Goal: Task Accomplishment & Management: Manage account settings

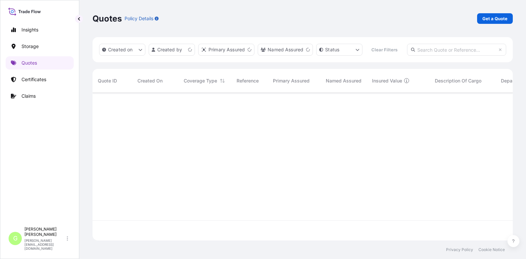
scroll to position [130, 416]
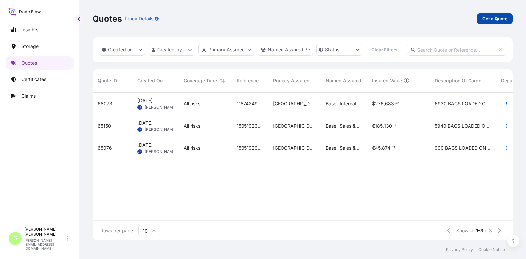
click at [492, 19] on p "Get a Quote" at bounding box center [495, 18] width 25 height 7
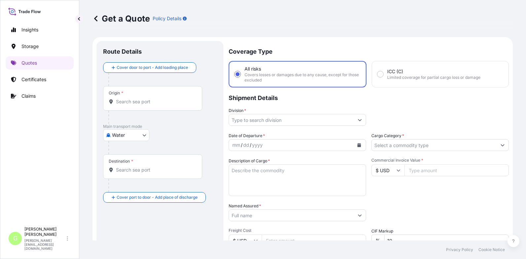
scroll to position [11, 0]
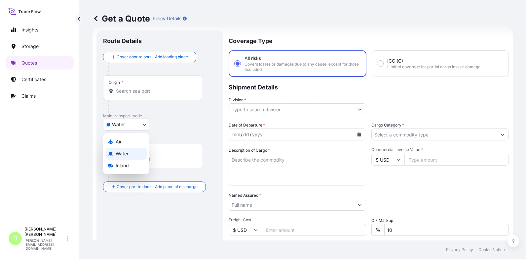
click at [130, 123] on body "Insights Storage Quotes Certificates Claims G [PERSON_NAME] [PERSON_NAME][EMAIL…" at bounding box center [263, 129] width 526 height 259
click at [119, 167] on span "Inland" at bounding box center [122, 165] width 13 height 7
select select "Inland"
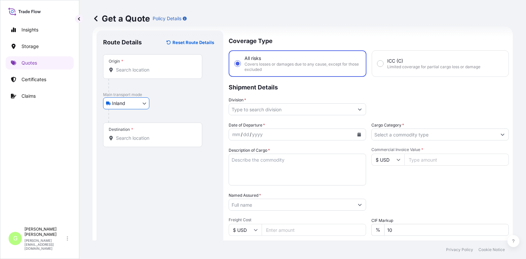
click at [263, 111] on input "Division *" at bounding box center [291, 109] width 125 height 12
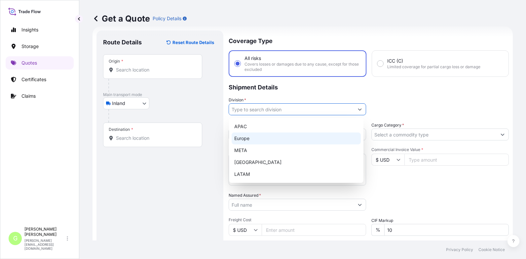
click at [253, 137] on div "Europe" at bounding box center [296, 138] width 129 height 12
type input "Europe"
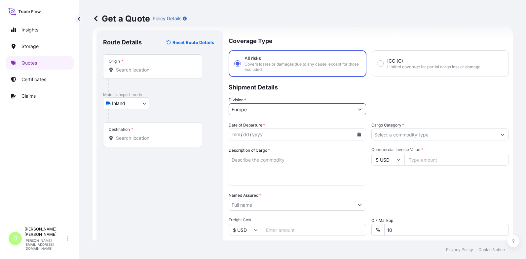
click at [391, 134] on input "Cargo Category *" at bounding box center [434, 134] width 125 height 12
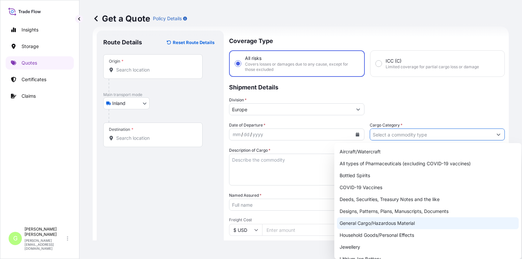
click at [365, 220] on div "General Cargo/Hazardous Material" at bounding box center [428, 223] width 182 height 12
type input "General Cargo/Hazardous Material"
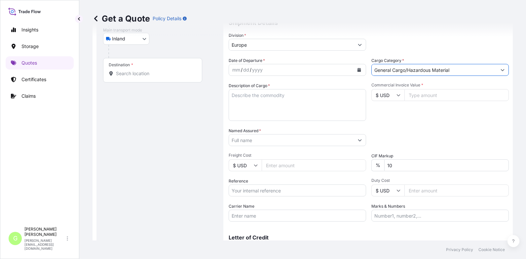
scroll to position [77, 0]
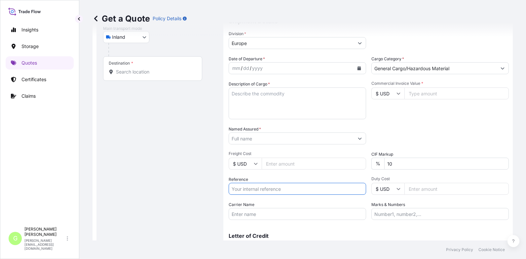
click at [247, 188] on input "Reference" at bounding box center [298, 189] width 138 height 12
paste input "25TIARS0457"
type input "25TIARS0457"
click at [251, 140] on input "Named Assured *" at bounding box center [291, 138] width 125 height 12
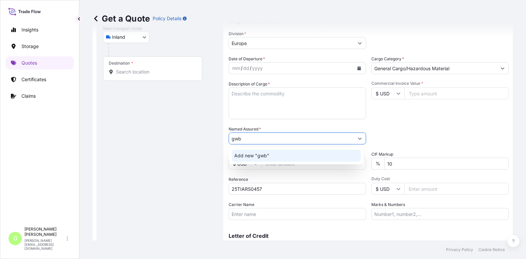
drag, startPoint x: 247, startPoint y: 139, endPoint x: 222, endPoint y: 142, distance: 25.3
click at [222, 142] on form "Route Details Reset Route Details Place of loading Road / Inland Road / Inland …" at bounding box center [303, 116] width 421 height 313
paste input "[DOMAIN_NAME] s.r.o."
click at [265, 154] on span "Add new " [DOMAIN_NAME] s.r.o."" at bounding box center [272, 155] width 77 height 7
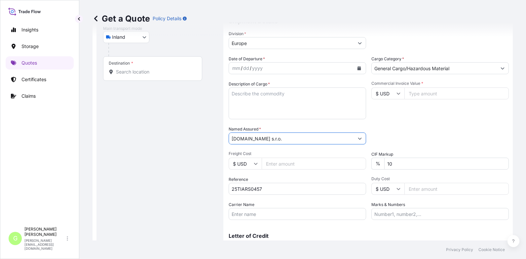
type input "[DOMAIN_NAME] s.r.o."
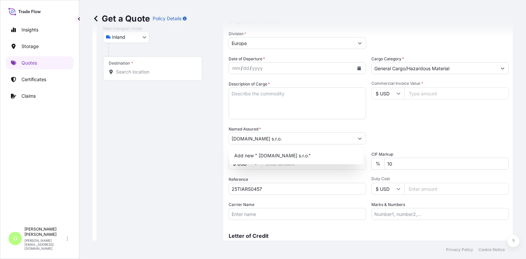
click at [417, 93] on input "Commercial Invoice Value *" at bounding box center [457, 93] width 104 height 12
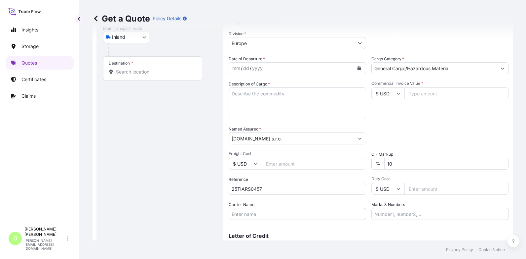
paste input "71362.88"
type input "71362.88"
click at [271, 164] on input "Freight Cost" at bounding box center [314, 163] width 104 height 12
paste input "8690"
type input "8690"
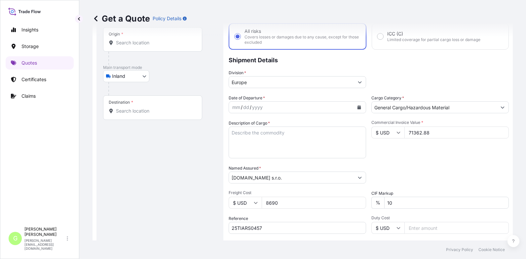
scroll to position [0, 0]
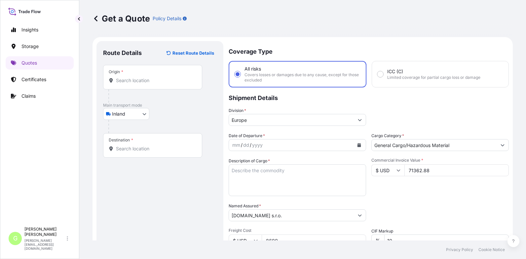
click at [125, 77] on input "Origin *" at bounding box center [155, 80] width 78 height 7
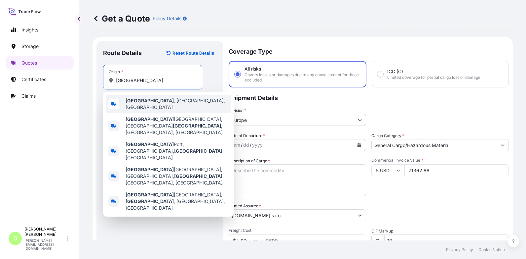
click at [129, 100] on b "[GEOGRAPHIC_DATA]" at bounding box center [150, 101] width 48 height 6
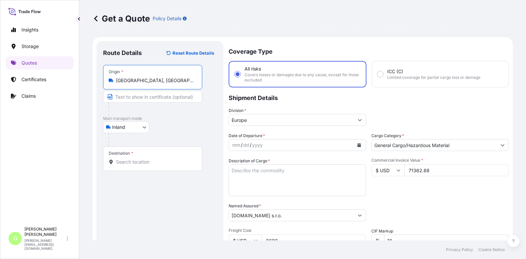
type input "[GEOGRAPHIC_DATA], [GEOGRAPHIC_DATA], [GEOGRAPHIC_DATA]"
click at [125, 97] on input "Text to appear on certificate" at bounding box center [152, 97] width 99 height 12
type input "[GEOGRAPHIC_DATA], [GEOGRAPHIC_DATA]"
type input "BOXLINE UCL"
click at [0, 150] on html "Insights Storage Quotes Certificates Claims G [PERSON_NAME] [PERSON_NAME][EMAIL…" at bounding box center [263, 129] width 526 height 259
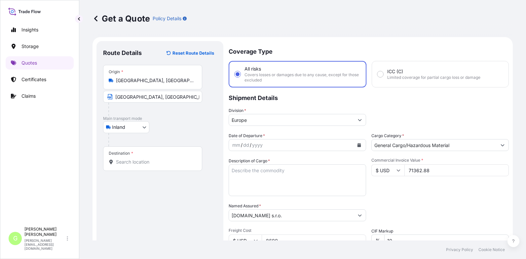
click at [117, 163] on input "Destination *" at bounding box center [155, 161] width 78 height 7
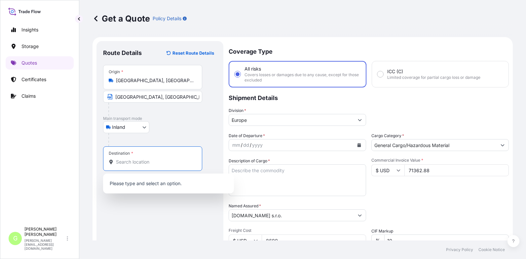
paste input "[GEOGRAPHIC_DATA]"
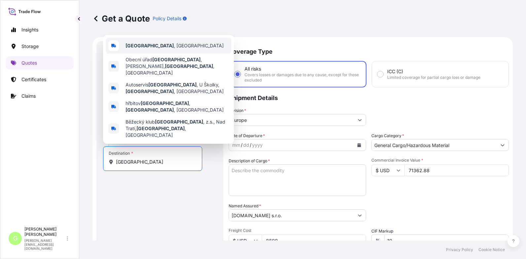
click at [149, 54] on div "[GEOGRAPHIC_DATA] , [GEOGRAPHIC_DATA]" at bounding box center [169, 46] width 126 height 16
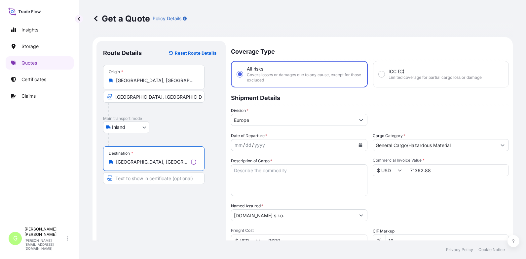
type input "[GEOGRAPHIC_DATA], [GEOGRAPHIC_DATA]"
click at [135, 178] on input "Text to appear on certificate" at bounding box center [154, 178] width 102 height 12
paste input "[GEOGRAPHIC_DATA]"
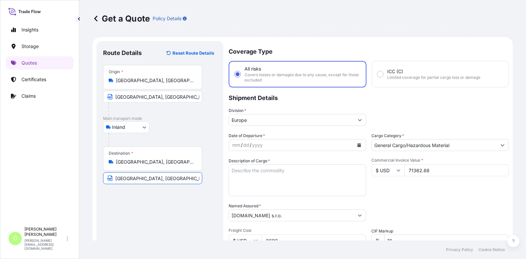
type input "[GEOGRAPHIC_DATA], [GEOGRAPHIC_DATA]"
click at [175, 212] on div "Route Details Reset Route Details Place of loading Road / [GEOGRAPHIC_DATA] / I…" at bounding box center [160, 193] width 114 height 291
click at [69, 152] on div "Insights Storage Quotes Certificates Claims" at bounding box center [40, 120] width 68 height 206
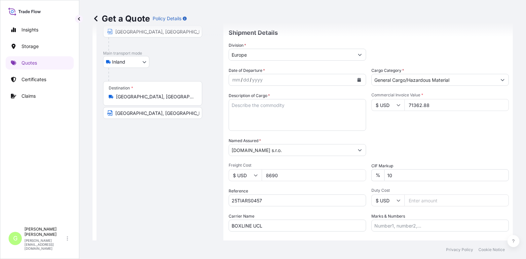
scroll to position [66, 0]
drag, startPoint x: 265, startPoint y: 224, endPoint x: 228, endPoint y: 224, distance: 37.0
click at [228, 224] on form "Route Details Reset Route Details Place of loading Road / Inland Road / Inland …" at bounding box center [303, 127] width 421 height 313
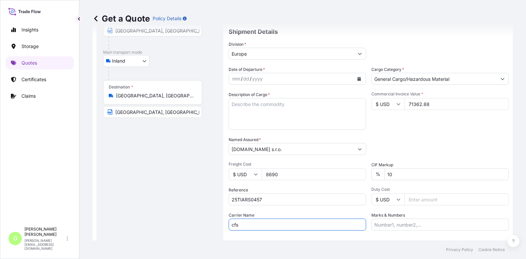
type input "CFS CESKA TREBOVA S.R.O."
click at [54, 127] on div "Insights Storage Quotes Certificates Claims" at bounding box center [40, 120] width 68 height 206
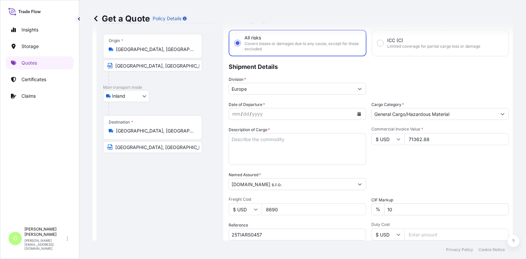
scroll to position [0, 0]
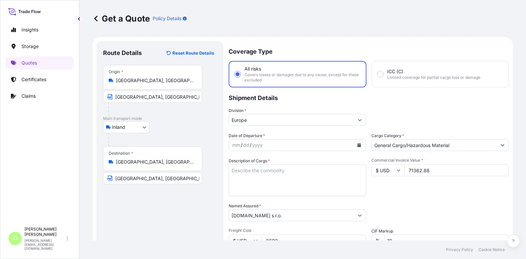
click at [358, 144] on icon "Calendar" at bounding box center [360, 145] width 4 height 4
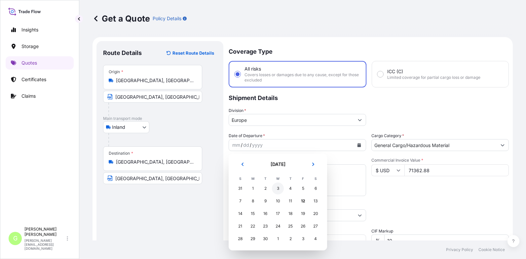
click at [277, 186] on div "3" at bounding box center [278, 188] width 12 height 12
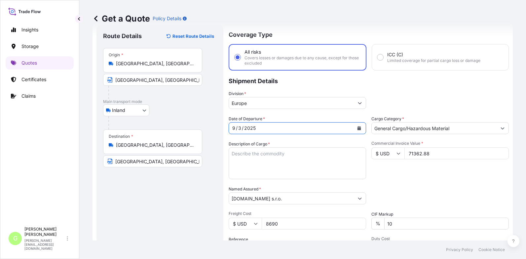
scroll to position [33, 0]
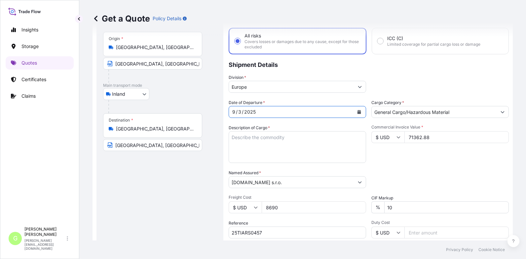
click at [249, 138] on textarea "Description of Cargo *" at bounding box center [298, 147] width 138 height 32
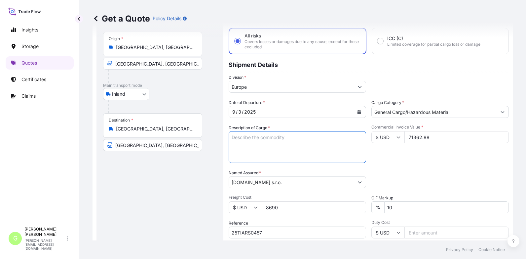
paste textarea "PPR pipe production line"
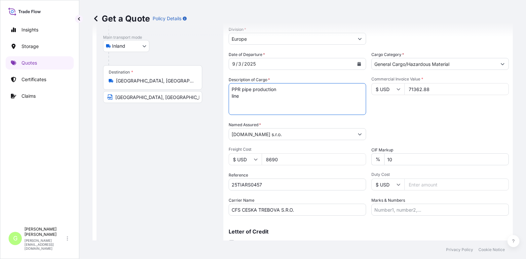
scroll to position [109, 0]
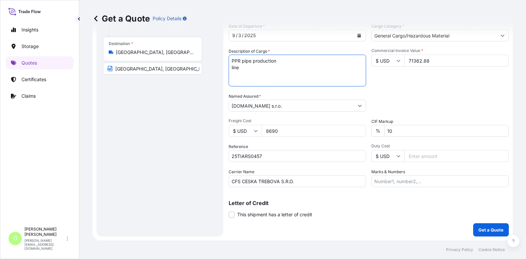
type textarea "PPR pipe production line"
click at [60, 102] on link "Claims" at bounding box center [40, 95] width 68 height 13
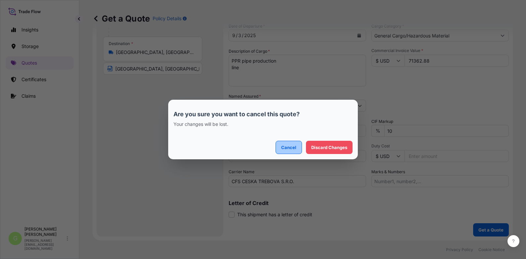
click at [283, 148] on p "Cancel" at bounding box center [288, 147] width 15 height 7
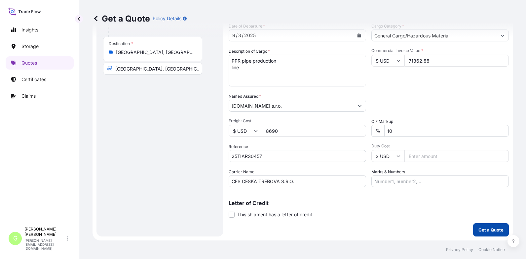
click at [480, 228] on p "Get a Quote" at bounding box center [491, 229] width 25 height 7
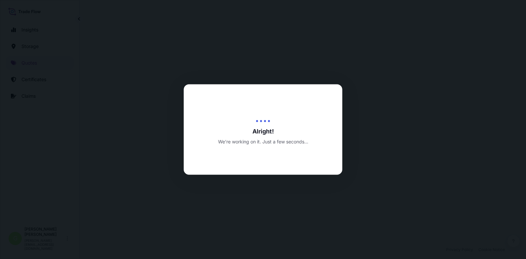
select select "Inland"
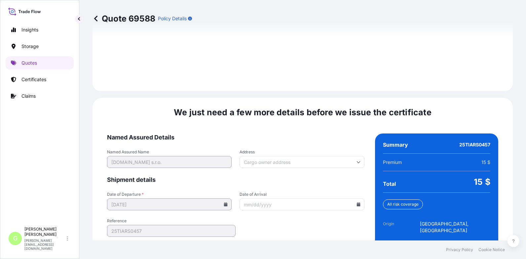
scroll to position [985, 0]
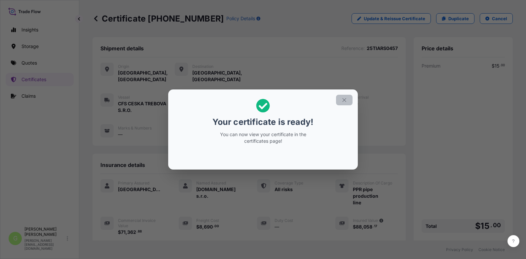
click at [343, 101] on icon "button" at bounding box center [345, 100] width 6 height 6
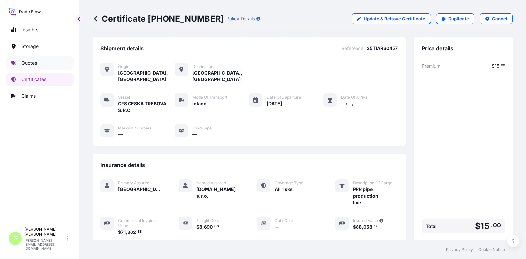
click at [12, 63] on icon at bounding box center [13, 63] width 5 height 5
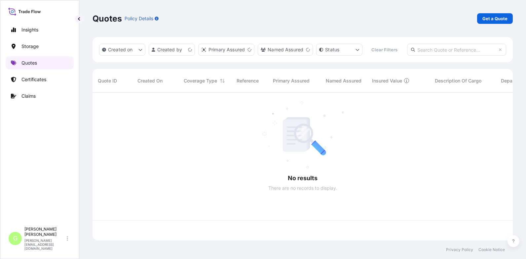
scroll to position [130, 416]
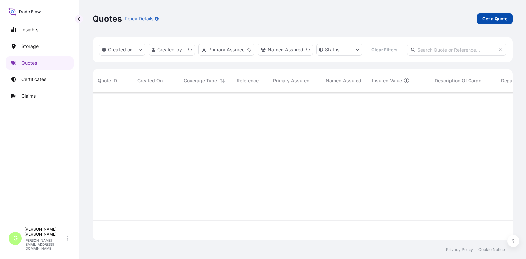
click at [489, 16] on p "Get a Quote" at bounding box center [495, 18] width 25 height 7
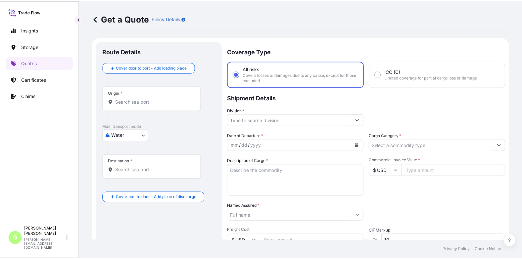
scroll to position [11, 0]
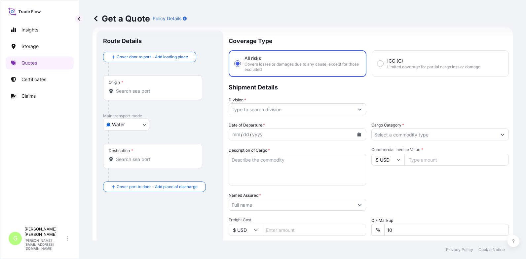
click at [115, 124] on body "Insights Storage Quotes Certificates Claims G [PERSON_NAME] [PERSON_NAME][EMAIL…" at bounding box center [263, 129] width 526 height 259
click at [117, 139] on span "Air" at bounding box center [119, 141] width 6 height 7
select select "Air"
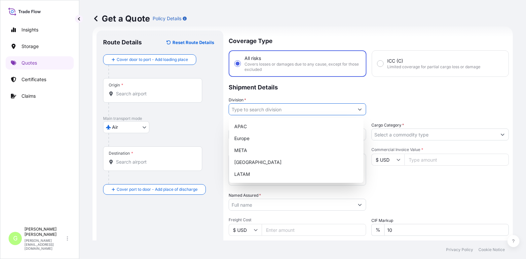
click at [240, 110] on input "Division *" at bounding box center [291, 109] width 125 height 12
click at [242, 139] on div "Europe" at bounding box center [296, 138] width 129 height 12
type input "Europe"
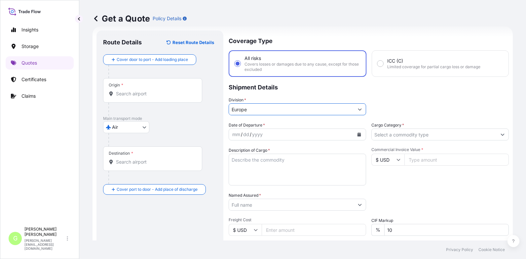
click at [404, 135] on input "Cargo Category *" at bounding box center [434, 134] width 125 height 12
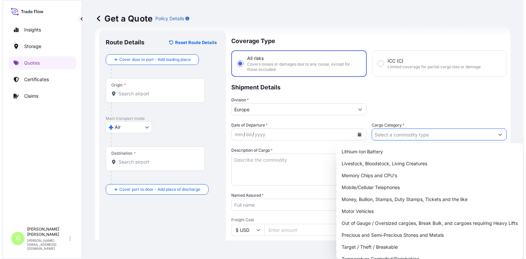
scroll to position [118, 0]
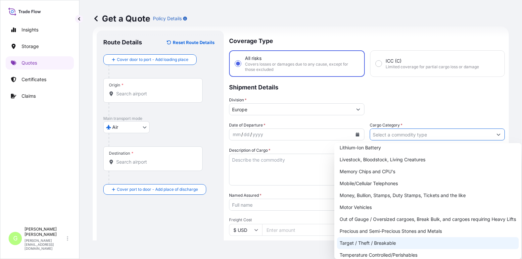
click at [356, 242] on div "Target / Theft / Breakable" at bounding box center [428, 243] width 182 height 12
type input "Target / Theft / Breakable"
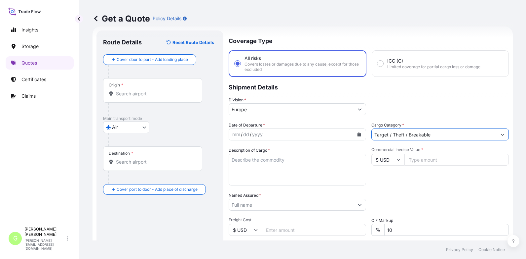
click at [250, 205] on input "Named Assured *" at bounding box center [291, 204] width 125 height 12
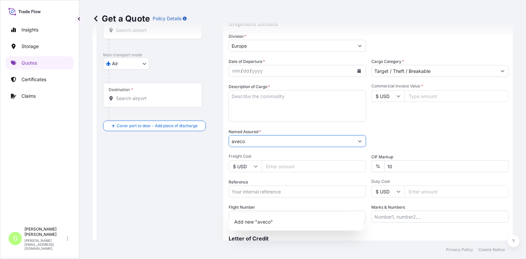
scroll to position [77, 0]
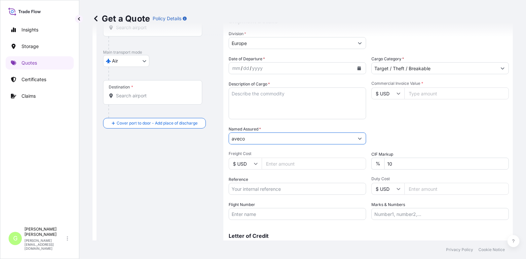
type input "aveco"
click at [273, 163] on input "Freight Cost" at bounding box center [314, 163] width 104 height 12
drag, startPoint x: 273, startPoint y: 163, endPoint x: 256, endPoint y: 187, distance: 29.6
click at [256, 187] on input "Reference" at bounding box center [298, 189] width 138 height 12
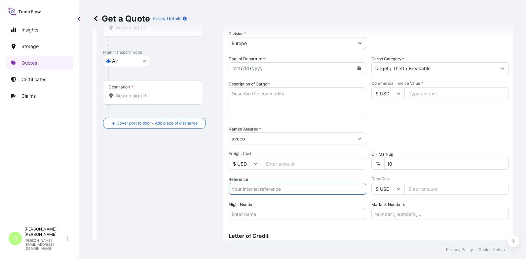
paste input "25AIAAT1879"
type input "25AIAAT1879"
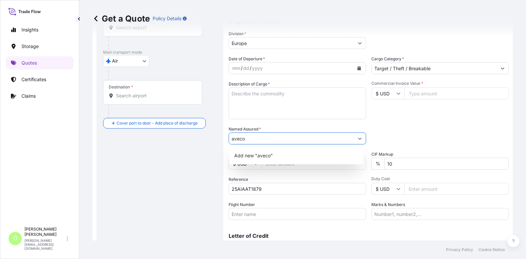
drag, startPoint x: 267, startPoint y: 139, endPoint x: 220, endPoint y: 138, distance: 46.6
click at [220, 138] on form "Route Details Reset Route Details Cover door to port - Add loading place Place …" at bounding box center [303, 116] width 421 height 313
paste input "AVECO S.R.O."
click at [272, 156] on span "Add new "AVECO S.R.O."" at bounding box center [261, 155] width 55 height 7
type input "AVECO S.R.O."
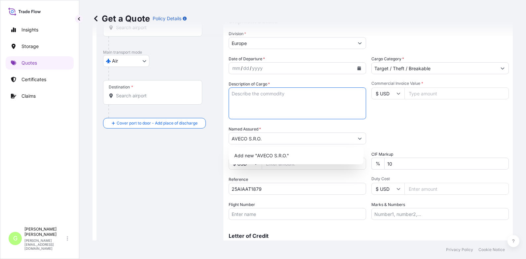
click at [247, 91] on textarea "Description of Cargo *" at bounding box center [298, 103] width 138 height 32
paste textarea "PC DELL desktop and Redwood White - demo unit"
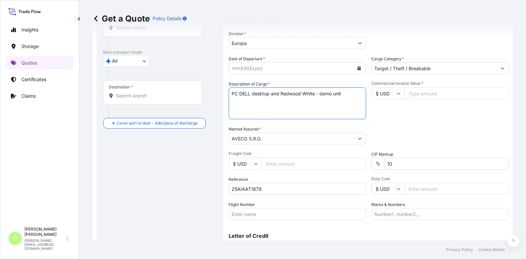
type textarea "PC DELL desktop and Redwood White - demo unit"
click at [355, 68] on button "Calendar" at bounding box center [359, 68] width 11 height 11
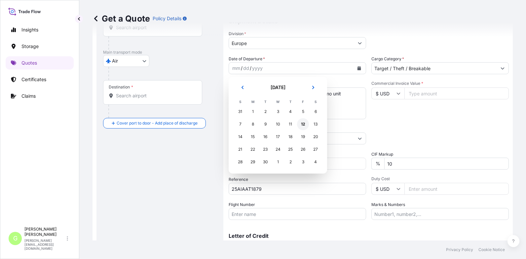
click at [300, 125] on div "12" at bounding box center [303, 124] width 12 height 12
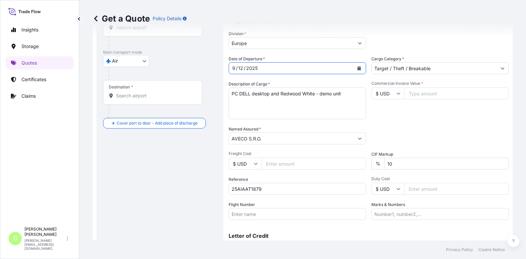
click at [427, 89] on input "Commercial Invoice Value *" at bounding box center [457, 93] width 104 height 12
paste input "2900"
type input "2900"
click at [271, 164] on input "Freight Cost" at bounding box center [314, 163] width 104 height 12
paste input "570.04"
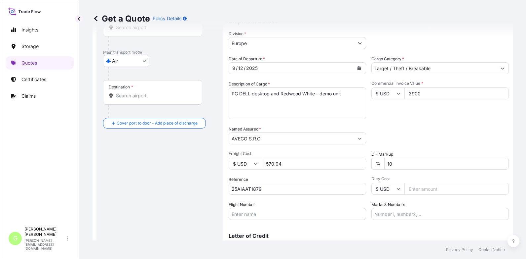
type input "570.04"
click at [263, 213] on input "Flight Number" at bounding box center [298, 214] width 138 height 12
paste input "DHL AVIATION"
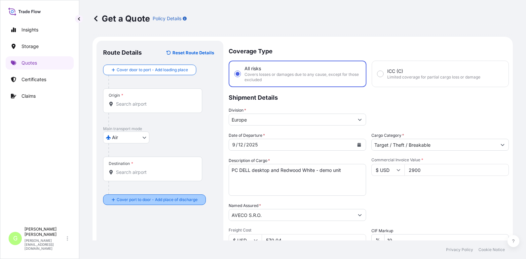
scroll to position [0, 0]
type input "DHL AVIATION"
click at [130, 106] on input "Origin *" at bounding box center [155, 104] width 78 height 7
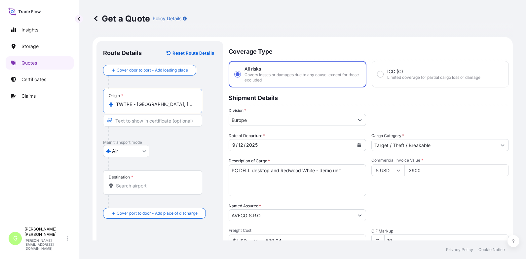
drag, startPoint x: 168, startPoint y: 105, endPoint x: 138, endPoint y: 104, distance: 30.1
click at [138, 104] on input "TWTPE - [GEOGRAPHIC_DATA], [GEOGRAPHIC_DATA]" at bounding box center [155, 104] width 78 height 7
type input "TWTPE - [GEOGRAPHIC_DATA], [GEOGRAPHIC_DATA]"
click at [140, 123] on input "Text to appear on certificate" at bounding box center [152, 120] width 99 height 12
paste input "[GEOGRAPHIC_DATA], [GEOGRAPHIC_DATA]"
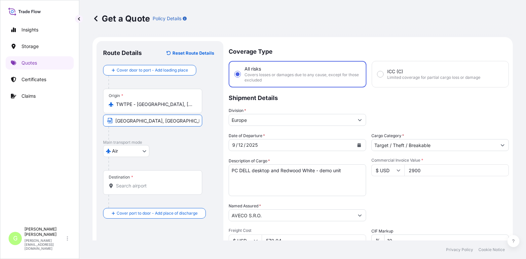
type input "[GEOGRAPHIC_DATA], [GEOGRAPHIC_DATA]"
click at [136, 186] on input "Destination *" at bounding box center [155, 185] width 78 height 7
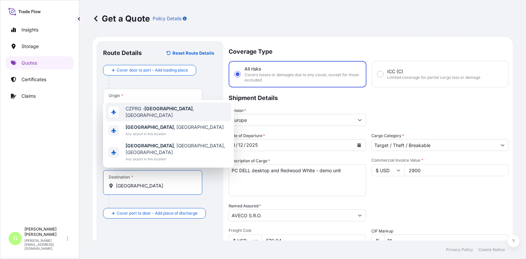
click at [138, 118] on span "CZPRG - [GEOGRAPHIC_DATA] , [GEOGRAPHIC_DATA]" at bounding box center [177, 111] width 103 height 13
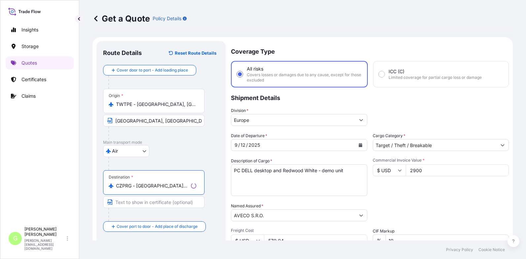
type input "CZPRG - [GEOGRAPHIC_DATA], [GEOGRAPHIC_DATA]"
click at [138, 204] on input "Text to appear on certificate" at bounding box center [154, 202] width 102 height 12
type input "[GEOGRAPHIC_DATA]"
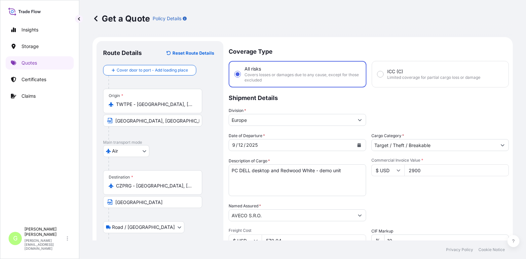
click at [130, 228] on body "Insights Storage Quotes Certificates Claims G [PERSON_NAME] [PERSON_NAME][EMAIL…" at bounding box center [263, 129] width 526 height 259
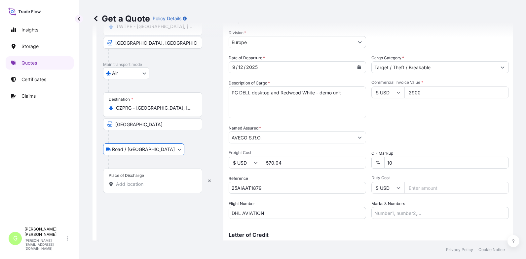
scroll to position [109, 0]
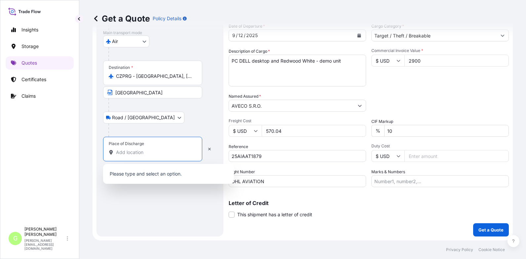
click at [119, 154] on input "Place of Discharge" at bounding box center [155, 152] width 78 height 7
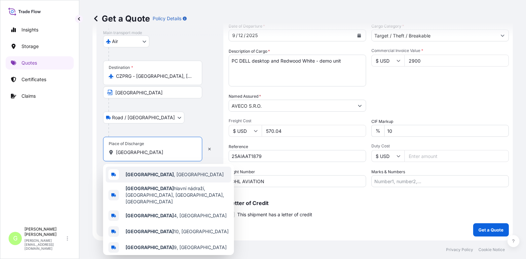
click at [137, 175] on b "[GEOGRAPHIC_DATA]" at bounding box center [150, 174] width 48 height 6
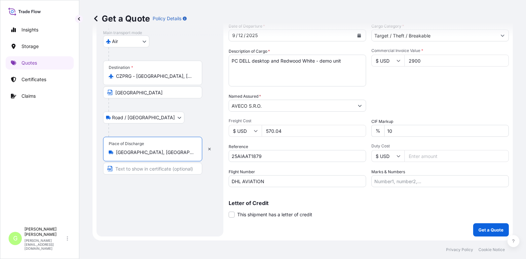
type input "[GEOGRAPHIC_DATA], [GEOGRAPHIC_DATA]"
click at [136, 171] on input "Text to appear on certificate" at bounding box center [154, 168] width 102 height 12
type input "[GEOGRAPHIC_DATA], [GEOGRAPHIC_DATA]"
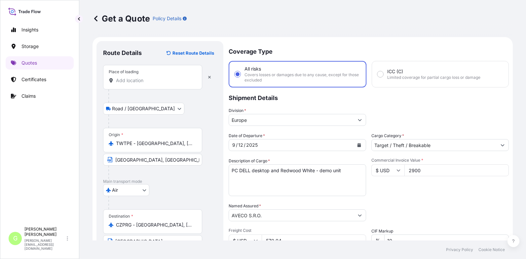
click at [132, 76] on div "Place of loading" at bounding box center [152, 77] width 99 height 24
click at [132, 77] on input "Place of loading" at bounding box center [155, 80] width 78 height 7
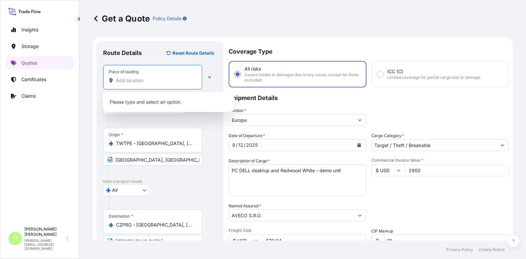
drag, startPoint x: 132, startPoint y: 76, endPoint x: 120, endPoint y: 79, distance: 12.5
click at [120, 79] on input "Place of loading" at bounding box center [155, 80] width 78 height 7
paste input "[GEOGRAPHIC_DATA]"
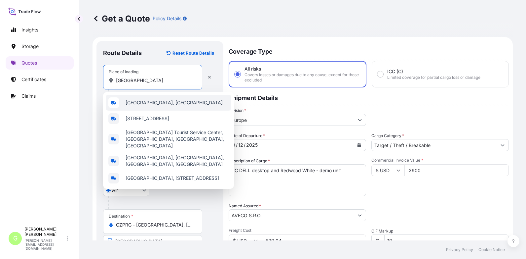
click at [127, 103] on span "[GEOGRAPHIC_DATA], [GEOGRAPHIC_DATA]" at bounding box center [174, 102] width 97 height 7
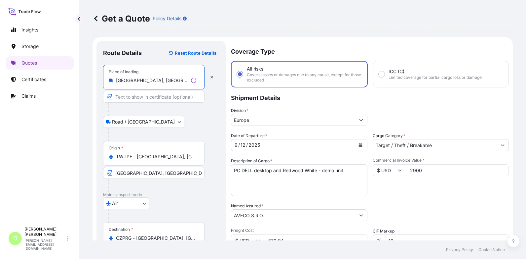
type input "[GEOGRAPHIC_DATA], [GEOGRAPHIC_DATA]"
click at [130, 98] on input "Text to appear on certificate" at bounding box center [154, 97] width 102 height 12
drag, startPoint x: 151, startPoint y: 84, endPoint x: 116, endPoint y: 82, distance: 35.4
click at [116, 82] on div "Place of loading [GEOGRAPHIC_DATA], [GEOGRAPHIC_DATA]" at bounding box center [152, 77] width 99 height 24
click at [116, 82] on input "[GEOGRAPHIC_DATA], [GEOGRAPHIC_DATA]" at bounding box center [155, 80] width 78 height 7
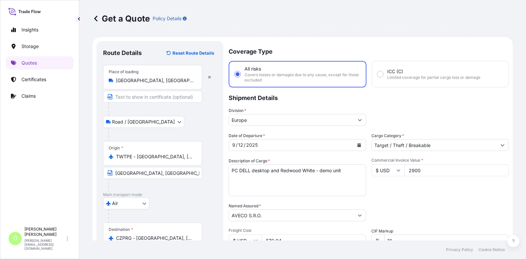
drag, startPoint x: 116, startPoint y: 81, endPoint x: 149, endPoint y: 81, distance: 33.4
click at [149, 83] on div "[GEOGRAPHIC_DATA], [GEOGRAPHIC_DATA]" at bounding box center [153, 80] width 88 height 7
click at [149, 83] on input "[GEOGRAPHIC_DATA], [GEOGRAPHIC_DATA]" at bounding box center [155, 80] width 78 height 7
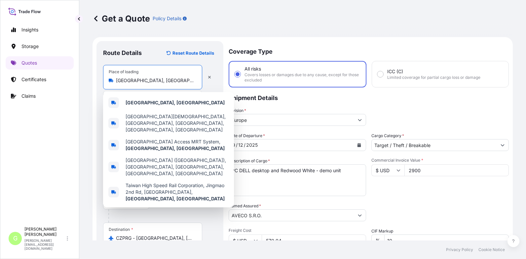
drag, startPoint x: 149, startPoint y: 81, endPoint x: 115, endPoint y: 78, distance: 34.5
click at [115, 78] on div "[GEOGRAPHIC_DATA], [GEOGRAPHIC_DATA]" at bounding box center [153, 80] width 88 height 7
click at [77, 101] on div "Insights Storage Quotes Certificates Claims G [PERSON_NAME] [PERSON_NAME][EMAIL…" at bounding box center [39, 129] width 79 height 259
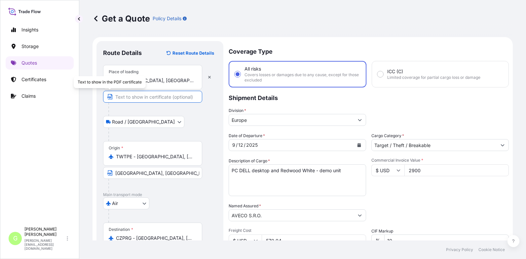
click at [132, 97] on input "Text to appear on certificate" at bounding box center [152, 97] width 99 height 12
paste input "[GEOGRAPHIC_DATA], [GEOGRAPHIC_DATA]"
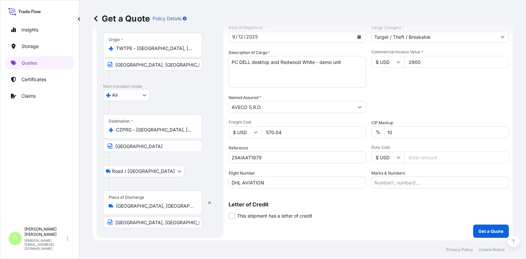
scroll to position [109, 0]
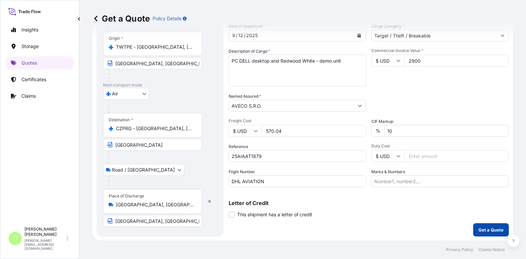
type input "[GEOGRAPHIC_DATA], [GEOGRAPHIC_DATA]"
click at [486, 230] on p "Get a Quote" at bounding box center [491, 229] width 25 height 7
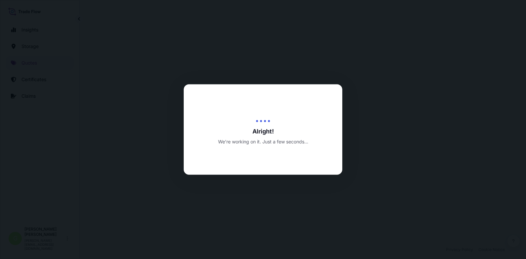
select select "Road / [GEOGRAPHIC_DATA]"
select select "Air"
select select "Road / [GEOGRAPHIC_DATA]"
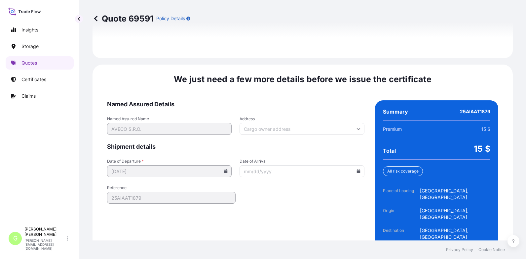
scroll to position [1038, 0]
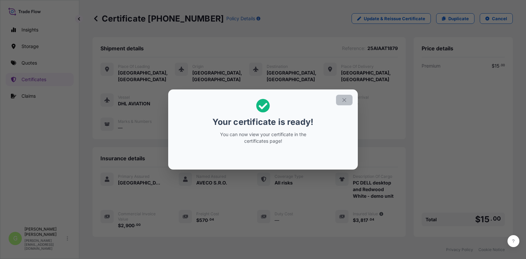
click at [347, 98] on icon "button" at bounding box center [345, 100] width 6 height 6
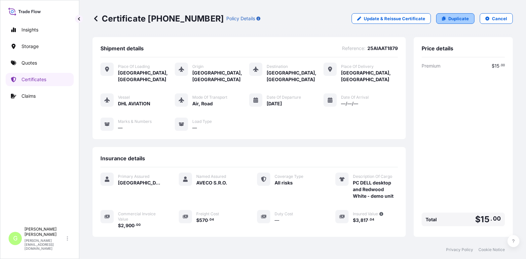
click at [459, 18] on p "Duplicate" at bounding box center [459, 18] width 21 height 7
select select "Road / [GEOGRAPHIC_DATA]"
select select "Air"
select select "Road / [GEOGRAPHIC_DATA]"
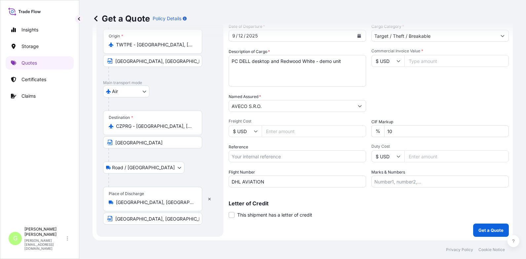
scroll to position [109, 0]
click at [256, 154] on input "Reference" at bounding box center [298, 156] width 138 height 12
paste input "25AIAAT1881"
type input "25AIAAT1881"
drag, startPoint x: 347, startPoint y: 59, endPoint x: 225, endPoint y: 59, distance: 122.0
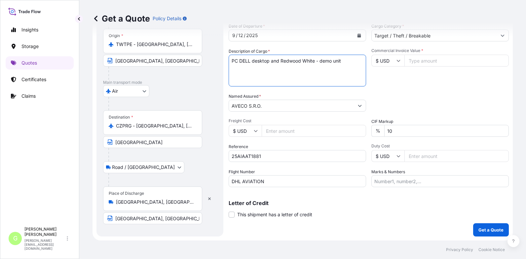
click at [225, 59] on form "Route Details Place of loading [GEOGRAPHIC_DATA], [GEOGRAPHIC_DATA] Road / [GEO…" at bounding box center [303, 84] width 421 height 313
paste textarea "ASTRA V Automation Server"
type textarea "ASTRA V Automation Server"
click at [432, 62] on input "Commercial Invoice Value *" at bounding box center [457, 61] width 104 height 12
paste input "1600"
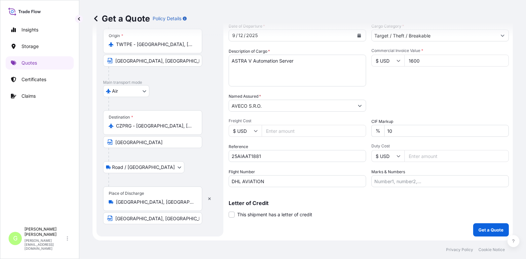
type input "1600"
click at [269, 133] on input "Freight Cost" at bounding box center [314, 131] width 104 height 12
paste input "711.12"
type input "711.12"
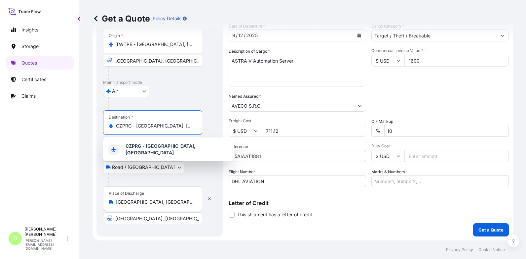
drag, startPoint x: 189, startPoint y: 125, endPoint x: 99, endPoint y: 124, distance: 90.0
click at [99, 124] on div "Route Details Place of loading [GEOGRAPHIC_DATA], [GEOGRAPHIC_DATA] Road / [GEO…" at bounding box center [160, 84] width 127 height 305
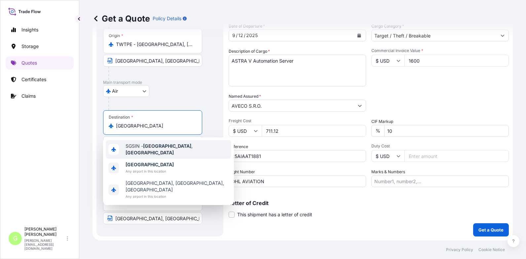
click at [143, 146] on span "SGSIN - [GEOGRAPHIC_DATA] , [GEOGRAPHIC_DATA]" at bounding box center [177, 149] width 103 height 13
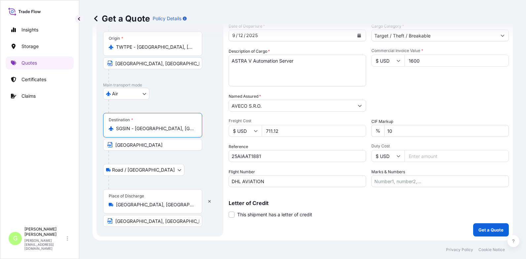
drag, startPoint x: 184, startPoint y: 129, endPoint x: 136, endPoint y: 128, distance: 48.0
click at [136, 128] on input "SGSIN - [GEOGRAPHIC_DATA], [GEOGRAPHIC_DATA]" at bounding box center [155, 128] width 78 height 7
type input "SGSIN - [GEOGRAPHIC_DATA], [GEOGRAPHIC_DATA]"
drag, startPoint x: 136, startPoint y: 147, endPoint x: 116, endPoint y: 146, distance: 20.2
click at [116, 146] on input "[GEOGRAPHIC_DATA]" at bounding box center [152, 145] width 99 height 12
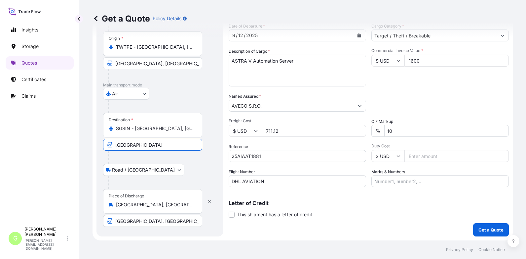
paste input "[GEOGRAPHIC_DATA], [GEOGRAPHIC_DATA]"
type input "[GEOGRAPHIC_DATA], [GEOGRAPHIC_DATA]"
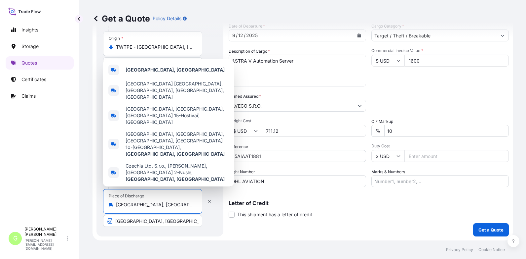
drag, startPoint x: 156, startPoint y: 206, endPoint x: 107, endPoint y: 206, distance: 48.9
click at [107, 206] on div "Place of Discharge [GEOGRAPHIC_DATA], [GEOGRAPHIC_DATA]" at bounding box center [152, 201] width 99 height 24
paste input "[GEOGRAPHIC_DATA]"
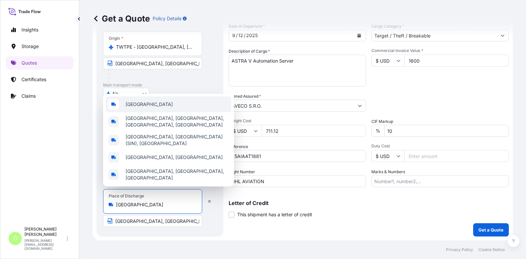
click at [134, 106] on span "[GEOGRAPHIC_DATA]" at bounding box center [149, 104] width 47 height 7
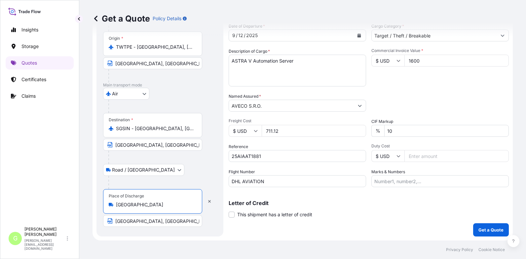
type input "[GEOGRAPHIC_DATA]"
drag, startPoint x: 171, startPoint y: 222, endPoint x: 118, endPoint y: 222, distance: 53.2
click at [118, 222] on input "[GEOGRAPHIC_DATA], [GEOGRAPHIC_DATA]" at bounding box center [152, 221] width 99 height 12
paste input "[GEOGRAPHIC_DATA]"
type input "[GEOGRAPHIC_DATA]"
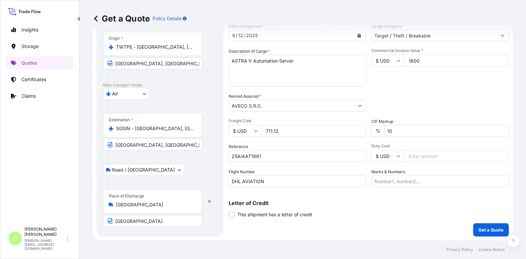
click at [202, 240] on form "Route Details Reset Route Details Place of loading [GEOGRAPHIC_DATA], [GEOGRAPH…" at bounding box center [303, 84] width 421 height 313
click at [489, 226] on button "Get a Quote" at bounding box center [492, 229] width 36 height 13
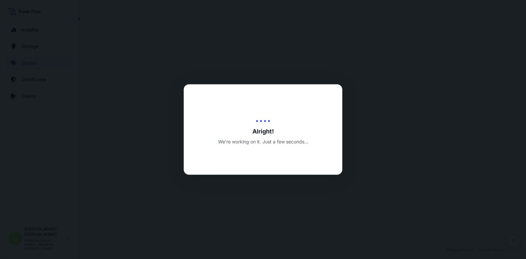
select select "Road / [GEOGRAPHIC_DATA]"
select select "Air"
select select "Road / [GEOGRAPHIC_DATA]"
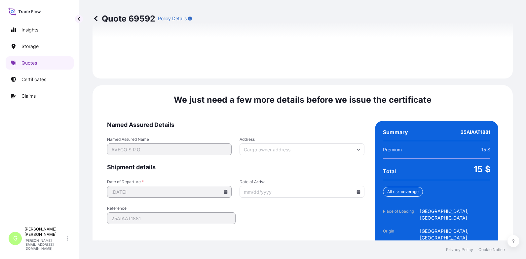
scroll to position [1038, 0]
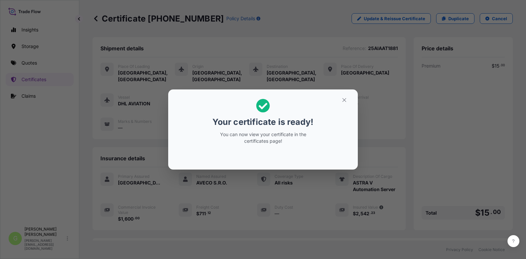
click at [342, 93] on section "Your certificate is ready! You can now view your certificate in the certificate…" at bounding box center [263, 129] width 190 height 80
click at [345, 100] on icon "button" at bounding box center [345, 100] width 6 height 6
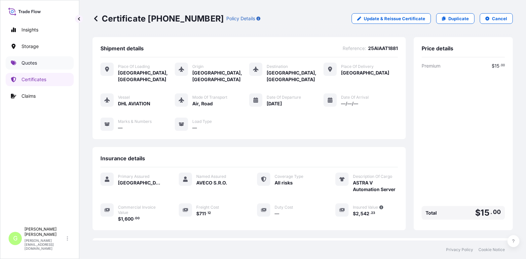
click at [28, 63] on p "Quotes" at bounding box center [29, 63] width 16 height 7
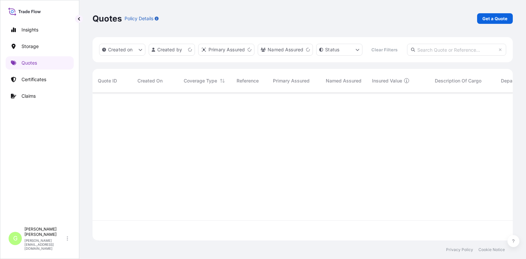
scroll to position [130, 416]
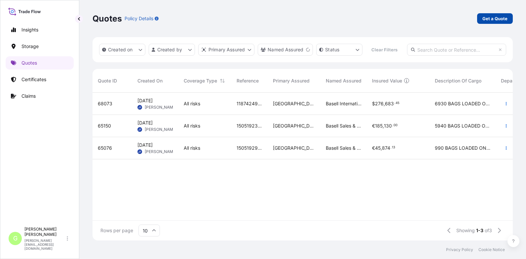
click at [488, 18] on p "Get a Quote" at bounding box center [495, 18] width 25 height 7
select select "Water"
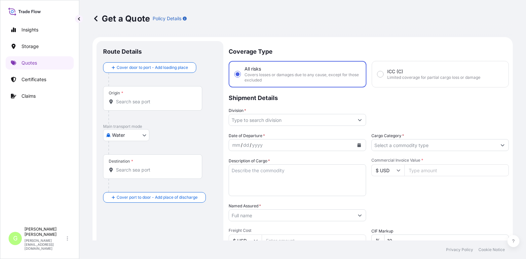
scroll to position [11, 0]
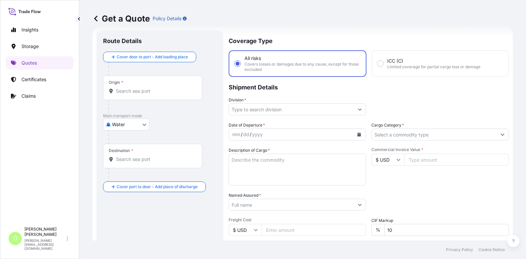
click at [147, 126] on body "Insights Storage Quotes Certificates Claims G [PERSON_NAME] [PERSON_NAME][EMAIL…" at bounding box center [263, 129] width 526 height 259
click at [117, 152] on span "Water" at bounding box center [122, 153] width 13 height 7
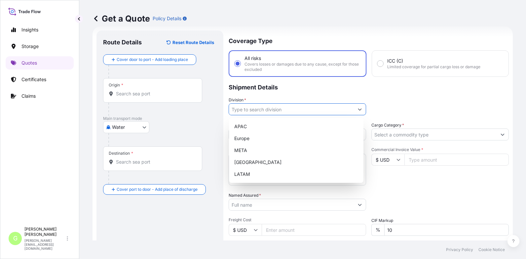
drag, startPoint x: 243, startPoint y: 109, endPoint x: 244, endPoint y: 117, distance: 7.6
click at [244, 109] on input "Division *" at bounding box center [291, 109] width 125 height 12
click at [242, 138] on div "Europe" at bounding box center [296, 138] width 129 height 12
type input "Europe"
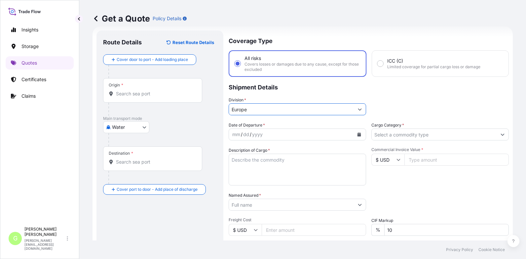
click at [384, 134] on input "Cargo Category *" at bounding box center [434, 134] width 125 height 12
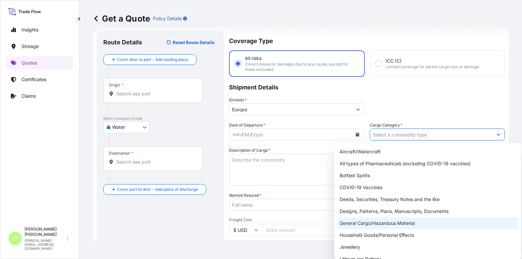
click at [353, 221] on div "General Cargo/Hazardous Material" at bounding box center [428, 223] width 182 height 12
type input "General Cargo/Hazardous Material"
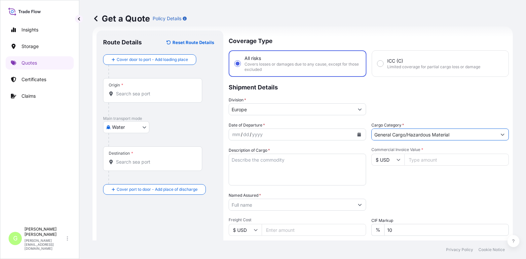
click at [256, 205] on input "Named Assured *" at bounding box center [291, 204] width 125 height 12
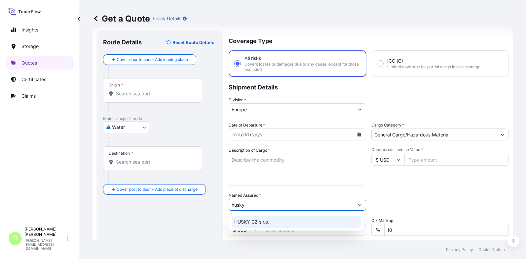
click at [257, 222] on span "HUSKY CZ s.r.o." at bounding box center [251, 221] width 35 height 7
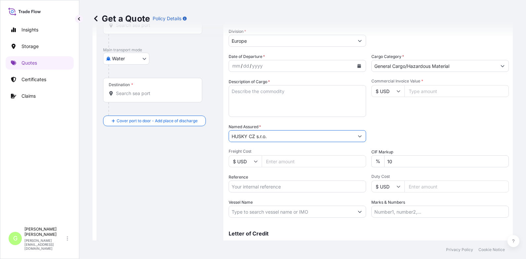
scroll to position [109, 0]
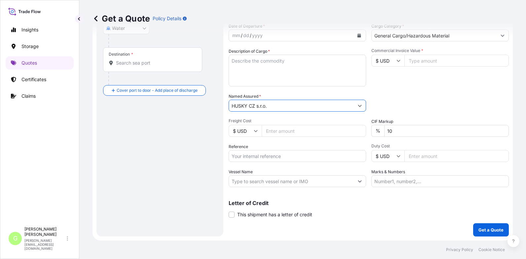
type input "HUSKY CZ s.r.o."
click at [252, 156] on input "Reference" at bounding box center [298, 156] width 138 height 12
paste input "25SIAJB5530"
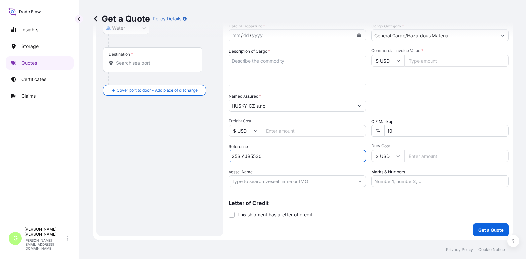
type input "25SIAJB5530"
click at [428, 61] on input "Commercial Invoice Value *" at bounding box center [457, 61] width 104 height 12
paste input "57143.6000"
type input "57143.6000"
click at [287, 132] on input "Freight Cost" at bounding box center [314, 131] width 104 height 12
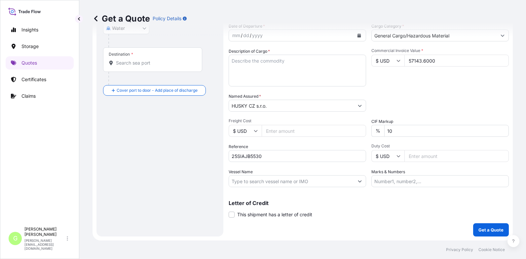
paste input "995"
type input "995"
click at [240, 183] on input "Vessel Name" at bounding box center [291, 181] width 125 height 12
paste input "OCEAN NETWORK EXPRESS"
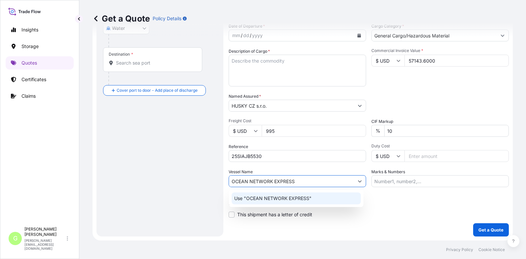
click at [262, 201] on div "Use "OCEAN NETWORK EXPRESS"" at bounding box center [296, 198] width 129 height 12
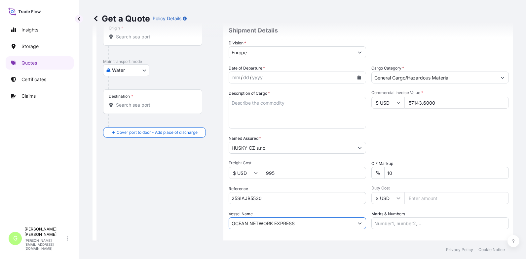
scroll to position [10, 0]
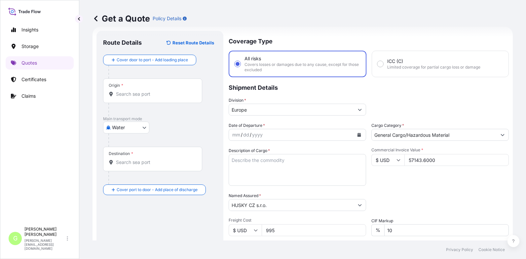
type input "OCEAN NETWORK EXPRESS"
click at [146, 92] on input "Origin *" at bounding box center [155, 94] width 78 height 7
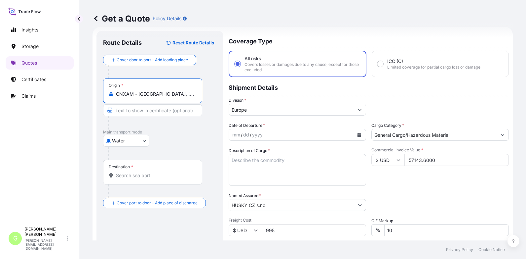
drag, startPoint x: 172, startPoint y: 96, endPoint x: 140, endPoint y: 94, distance: 32.8
click at [140, 94] on input "CNXAM - [GEOGRAPHIC_DATA], [GEOGRAPHIC_DATA]" at bounding box center [155, 94] width 78 height 7
type input "CNXAM - [GEOGRAPHIC_DATA], [GEOGRAPHIC_DATA]"
click at [144, 110] on input "Text to appear on certificate" at bounding box center [152, 110] width 99 height 12
paste input "[GEOGRAPHIC_DATA], [GEOGRAPHIC_DATA]"
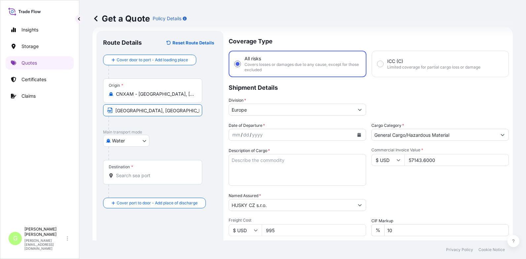
type input "[GEOGRAPHIC_DATA], [GEOGRAPHIC_DATA]"
click at [139, 179] on div "Destination *" at bounding box center [152, 172] width 99 height 24
click at [139, 179] on input "Destination *" at bounding box center [155, 175] width 78 height 7
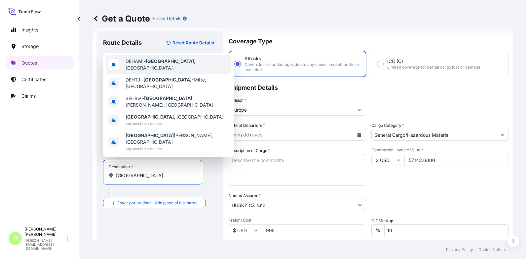
click at [145, 71] on span "DEHAM - [GEOGRAPHIC_DATA] , [GEOGRAPHIC_DATA]" at bounding box center [177, 64] width 103 height 13
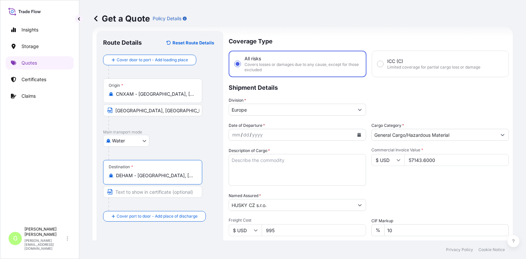
drag, startPoint x: 183, startPoint y: 177, endPoint x: 139, endPoint y: 175, distance: 44.7
click at [139, 175] on input "DEHAM - [GEOGRAPHIC_DATA], [GEOGRAPHIC_DATA]" at bounding box center [155, 175] width 78 height 7
type input "DEHAM - [GEOGRAPHIC_DATA], [GEOGRAPHIC_DATA]"
click at [123, 191] on input "Text to appear on certificate" at bounding box center [152, 192] width 99 height 12
paste input "[GEOGRAPHIC_DATA], [GEOGRAPHIC_DATA]"
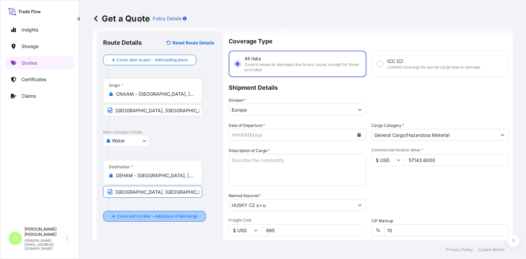
type input "[GEOGRAPHIC_DATA], [GEOGRAPHIC_DATA]"
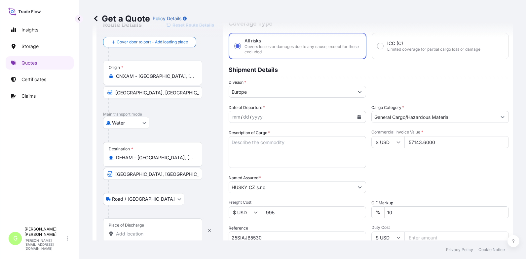
scroll to position [76, 0]
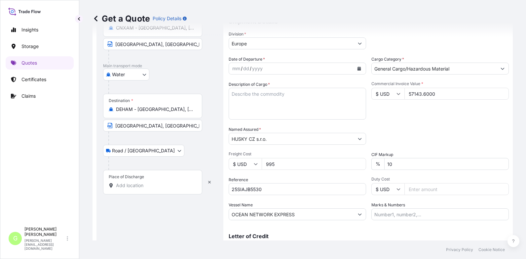
click at [127, 186] on input "Place of Discharge" at bounding box center [155, 185] width 78 height 7
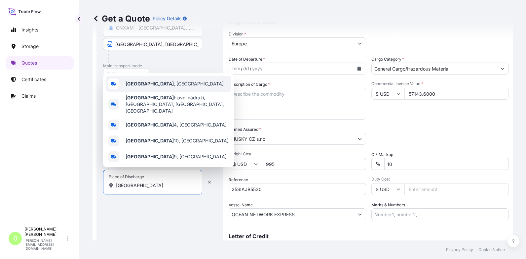
click at [136, 86] on b "[GEOGRAPHIC_DATA]" at bounding box center [150, 84] width 48 height 6
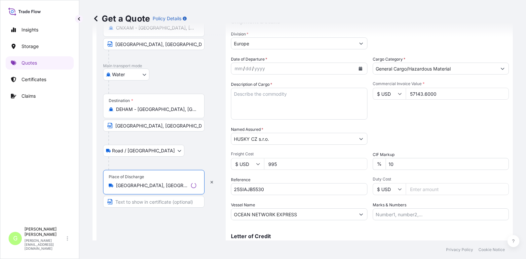
type input "[GEOGRAPHIC_DATA], [GEOGRAPHIC_DATA]"
click at [135, 201] on input "Text to appear on certificate" at bounding box center [152, 201] width 99 height 12
type input "[GEOGRAPHIC_DATA], [GEOGRAPHIC_DATA]"
click at [239, 97] on textarea "Description of Cargo *" at bounding box center [298, 104] width 138 height 32
paste textarea "UNISEX JACKET SKODA MOTORSPORT"
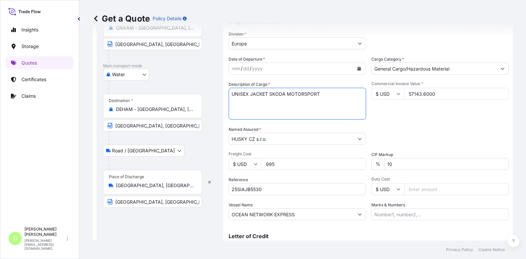
type textarea "UNISEX JACKET SKODA MOTORSPORT"
click at [82, 120] on div "Get a Quote Policy Details Route Details Reset Route Details Cover door to port…" at bounding box center [302, 120] width 447 height 240
click at [358, 67] on icon "Calendar" at bounding box center [360, 68] width 4 height 4
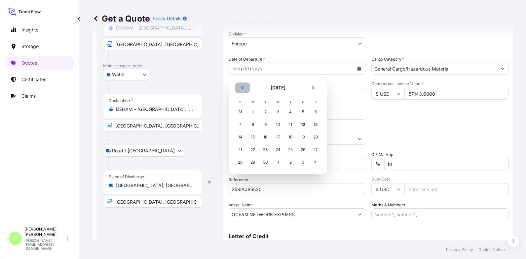
click at [242, 87] on icon "Previous" at bounding box center [243, 88] width 4 height 4
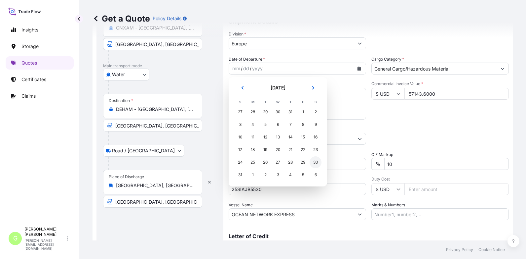
click at [313, 161] on div "30" at bounding box center [316, 162] width 12 height 12
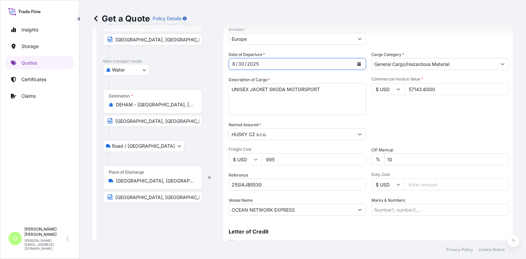
scroll to position [43, 0]
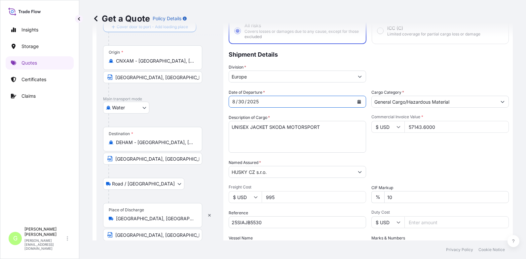
click at [497, 103] on button "Show suggestions" at bounding box center [503, 102] width 12 height 12
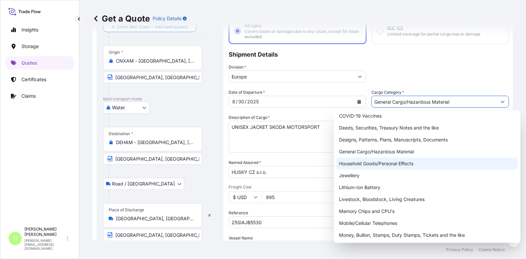
scroll to position [111, 0]
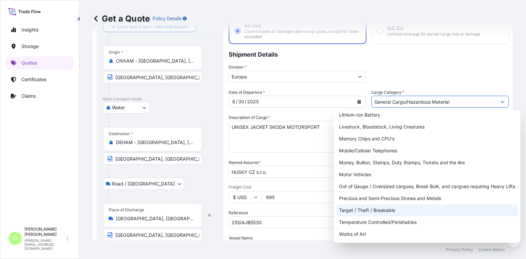
click at [372, 211] on div "Target / Theft / Breakable" at bounding box center [428, 210] width 182 height 12
type input "Target / Theft / Breakable"
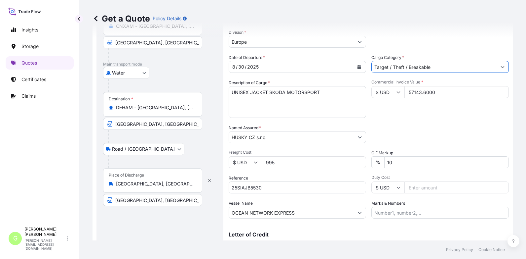
scroll to position [109, 0]
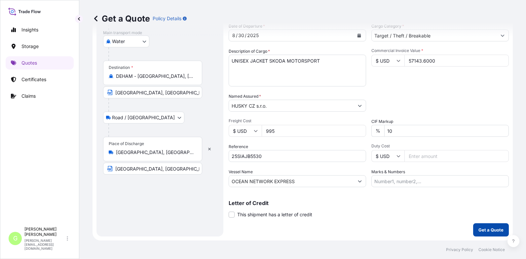
click at [480, 228] on p "Get a Quote" at bounding box center [491, 229] width 25 height 7
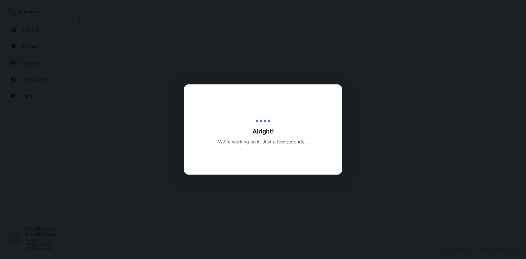
select select "Water"
select select "Road / [GEOGRAPHIC_DATA]"
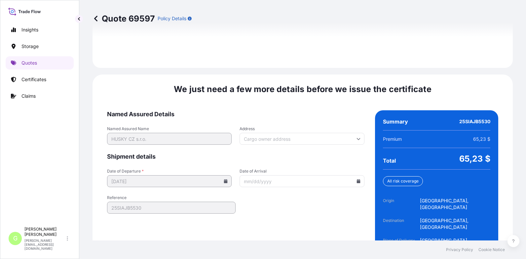
scroll to position [1012, 0]
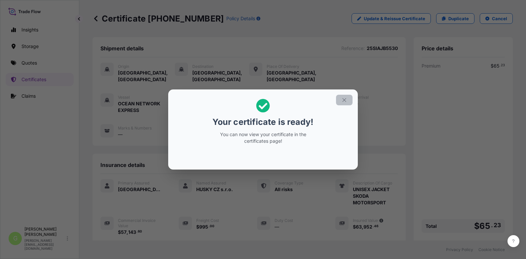
click at [345, 99] on icon "button" at bounding box center [345, 100] width 6 height 6
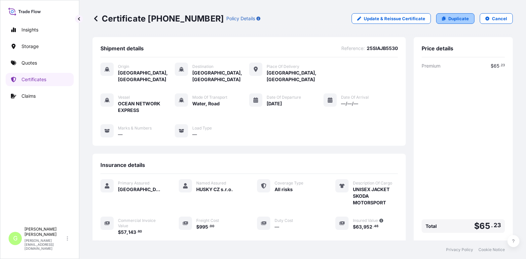
click at [456, 17] on p "Duplicate" at bounding box center [459, 18] width 21 height 7
select select "Water"
select select "Road / [GEOGRAPHIC_DATA]"
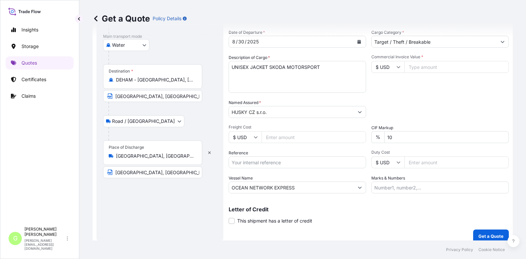
scroll to position [109, 0]
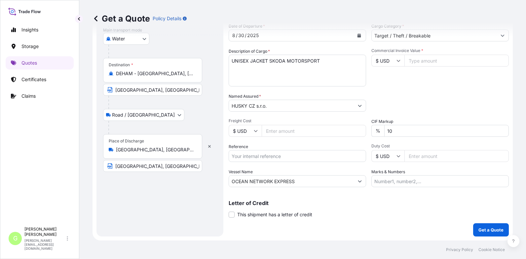
click at [234, 156] on input "Reference" at bounding box center [298, 156] width 138 height 12
drag, startPoint x: 234, startPoint y: 156, endPoint x: 332, endPoint y: 200, distance: 107.3
click at [368, 223] on div "Coverage Type All risks Covers losses or damages due to any cause, except for t…" at bounding box center [369, 84] width 280 height 305
click at [276, 157] on input "Reference" at bounding box center [298, 156] width 138 height 12
paste input "25SIAJB5503"
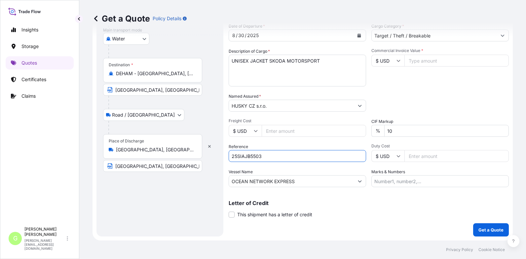
type input "25SIAJB5503"
click at [429, 62] on input "Commercial Invoice Value *" at bounding box center [457, 61] width 104 height 12
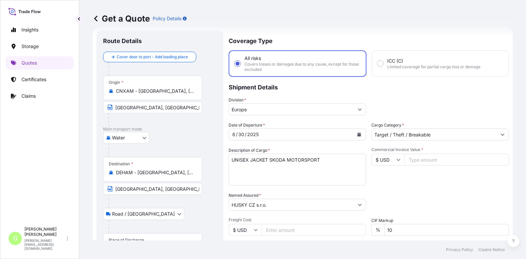
paste input "136107.6400"
type input "136107.6400"
click at [271, 228] on input "Freight Cost" at bounding box center [314, 230] width 104 height 12
paste input "2438"
type input "2438"
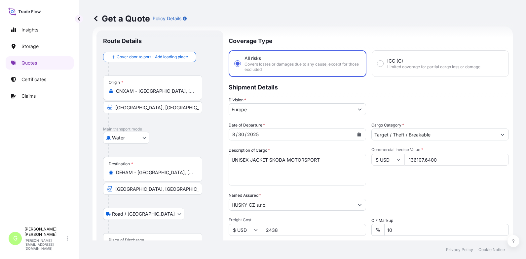
click at [87, 126] on div "Get a Quote Policy Details Route Details Cover door to port - Add loading place…" at bounding box center [302, 120] width 447 height 240
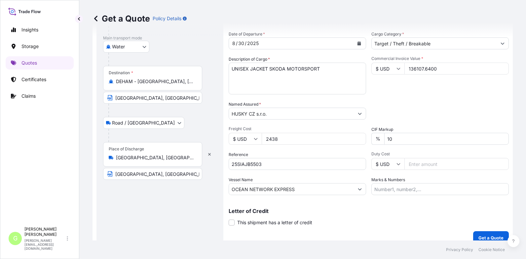
scroll to position [109, 0]
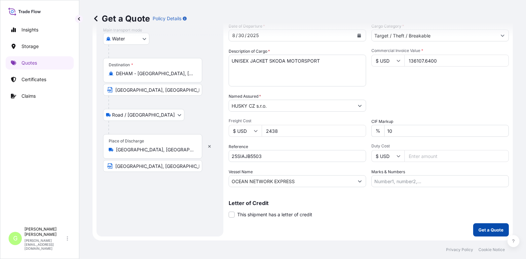
click at [479, 228] on p "Get a Quote" at bounding box center [491, 229] width 25 height 7
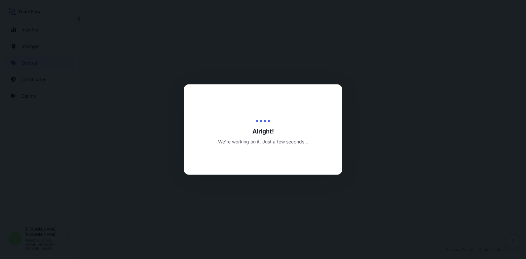
select select "Water"
select select "Road / [GEOGRAPHIC_DATA]"
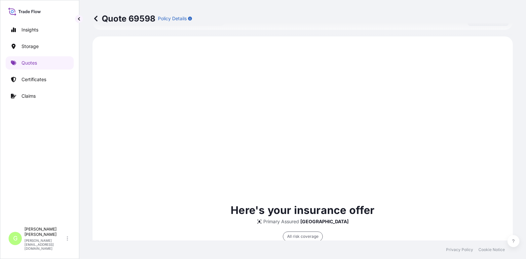
scroll to position [323, 0]
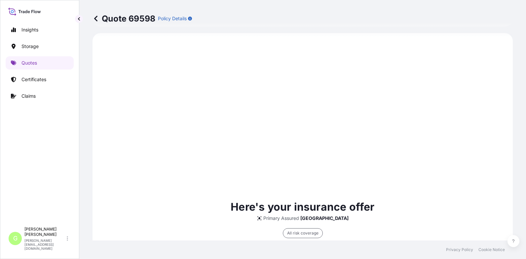
click at [76, 117] on div "Insights Storage Quotes Certificates Claims G [PERSON_NAME] [PERSON_NAME][EMAIL…" at bounding box center [39, 129] width 79 height 259
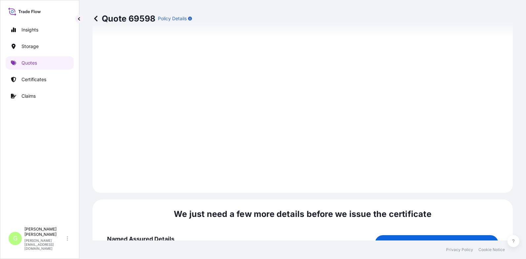
scroll to position [1012, 0]
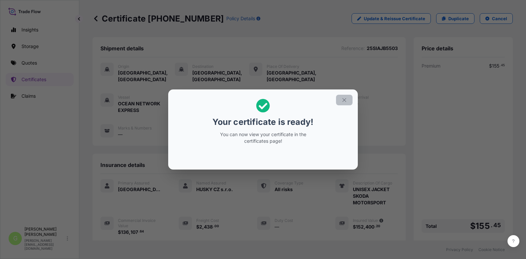
click at [347, 102] on icon "button" at bounding box center [345, 100] width 6 height 6
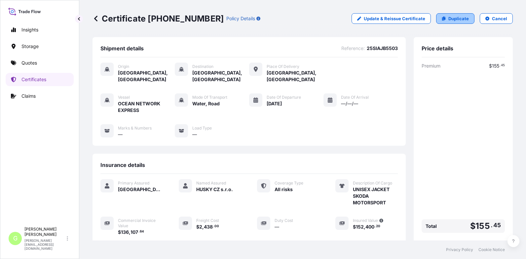
click at [449, 16] on p "Duplicate" at bounding box center [459, 18] width 21 height 7
select select "Water"
select select "Road / [GEOGRAPHIC_DATA]"
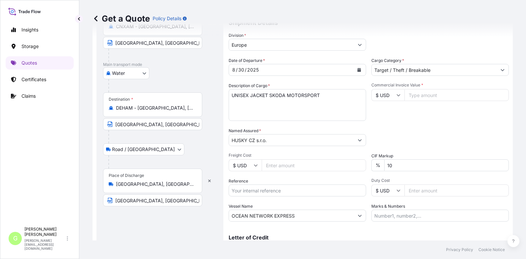
scroll to position [77, 0]
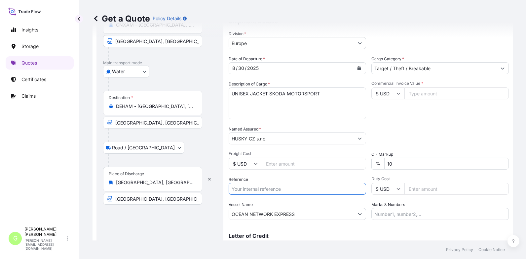
click at [266, 187] on input "Reference" at bounding box center [298, 189] width 138 height 12
paste input "25SIAJB5496"
type input "25SIAJB5496"
click at [414, 93] on input "Commercial Invoice Value *" at bounding box center [457, 93] width 104 height 12
paste input "7305.0000"
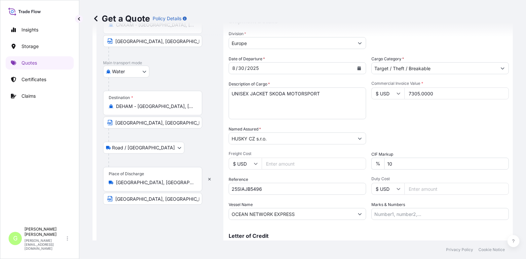
type input "7305.0000"
click at [276, 163] on input "Freight Cost" at bounding box center [314, 163] width 104 height 12
paste input "435"
type input "435"
drag, startPoint x: 298, startPoint y: 93, endPoint x: 222, endPoint y: 93, distance: 76.1
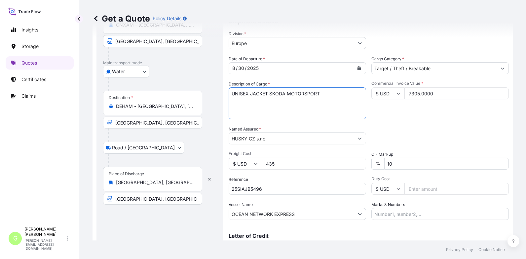
click at [222, 93] on form "Route Details Cover door to port - Add loading place Place of loading Road / [G…" at bounding box center [303, 116] width 421 height 313
paste textarea "KIDS PADDED JACKET"
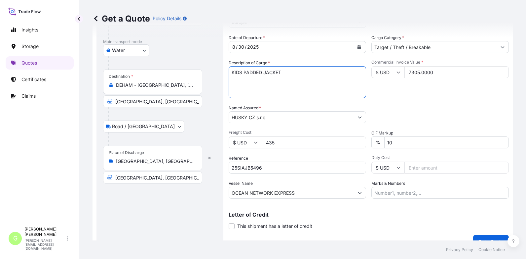
scroll to position [109, 0]
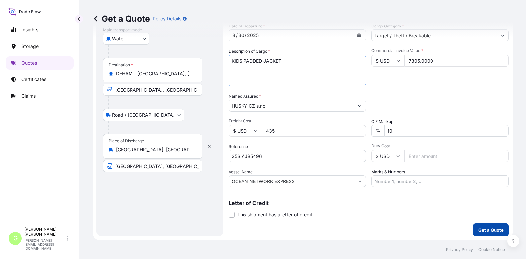
type textarea "KIDS PADDED JACKET"
click at [488, 230] on p "Get a Quote" at bounding box center [491, 229] width 25 height 7
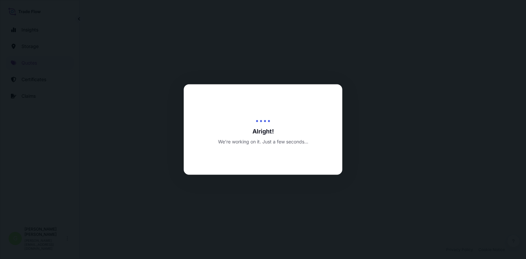
select select "Water"
select select "Road / [GEOGRAPHIC_DATA]"
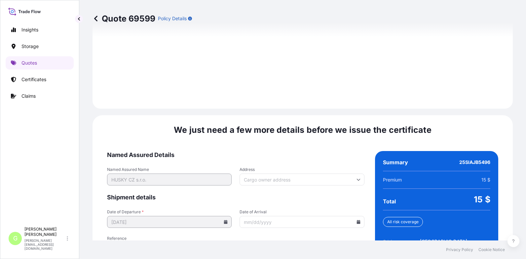
scroll to position [1012, 0]
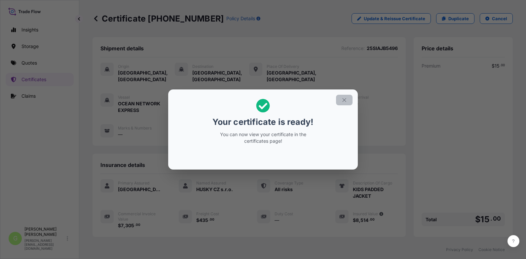
click at [341, 98] on button "button" at bounding box center [344, 100] width 17 height 11
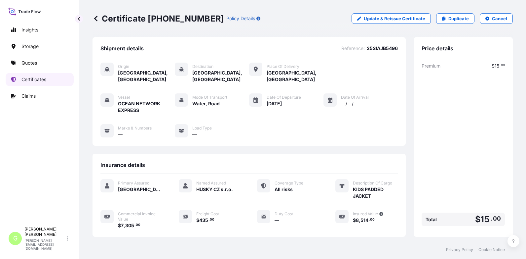
click at [29, 78] on p "Certificates" at bounding box center [33, 79] width 25 height 7
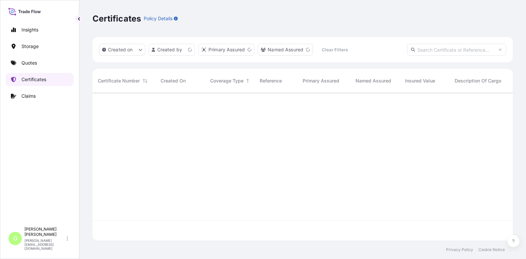
scroll to position [146, 416]
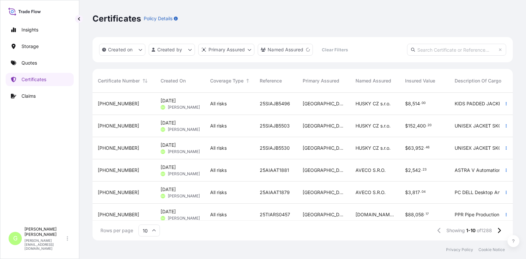
click at [107, 127] on span "[PHONE_NUMBER]" at bounding box center [118, 125] width 41 height 7
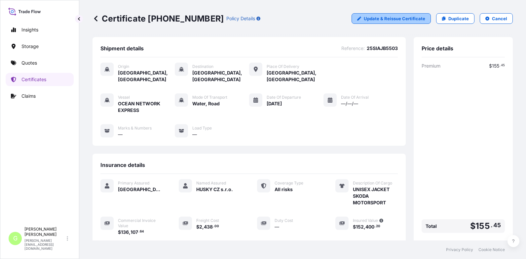
click at [381, 17] on p "Update & Reissue Certificate" at bounding box center [395, 18] width 62 height 7
select select "Water"
select select "Road / [GEOGRAPHIC_DATA]"
select select "31588"
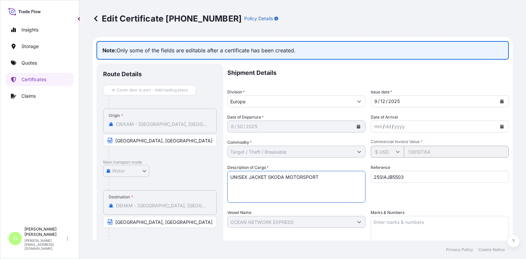
drag, startPoint x: 326, startPoint y: 179, endPoint x: 230, endPoint y: 177, distance: 95.6
click at [230, 177] on textarea "UNISEX JACKET SKODA MOTORSPORT" at bounding box center [297, 187] width 138 height 32
paste textarea "MEN'S WOVEN JACKE"
click at [233, 184] on textarea "UNISEX JACKET SKODA MOTORSPORT" at bounding box center [297, 187] width 138 height 32
paste textarea "[DEMOGRAPHIC_DATA]' WOVEN JACKET"
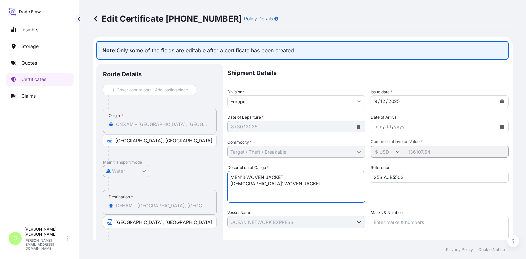
click at [234, 189] on textarea "UNISEX JACKET SKODA MOTORSPORT" at bounding box center [297, 187] width 138 height 32
paste textarea "JUNIOR'S WOVEN JACKET"
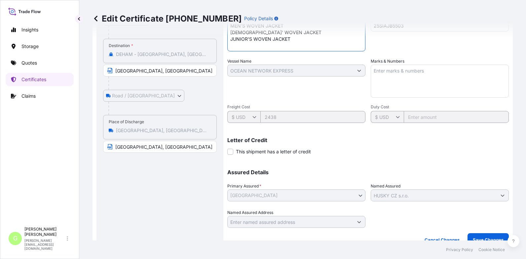
scroll to position [161, 0]
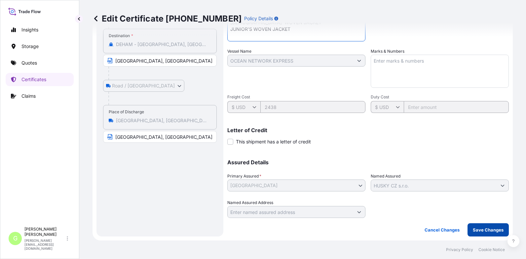
type textarea "MEN'S WOVEN JACKET [DEMOGRAPHIC_DATA]' WOVEN JACKET JUNIOR'S WOVEN JACKET"
click at [486, 229] on p "Save Changes" at bounding box center [488, 229] width 31 height 7
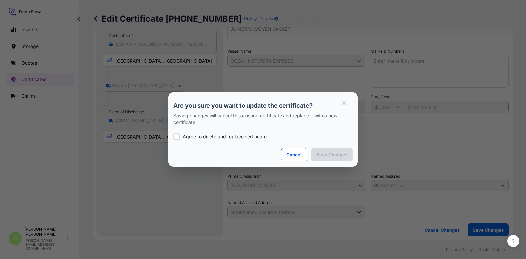
click at [175, 137] on div at bounding box center [177, 136] width 7 height 7
click at [178, 135] on div at bounding box center [177, 136] width 7 height 7
checkbox input "true"
click at [336, 153] on p "Save Changes" at bounding box center [332, 154] width 31 height 7
